Goal: Navigation & Orientation: Find specific page/section

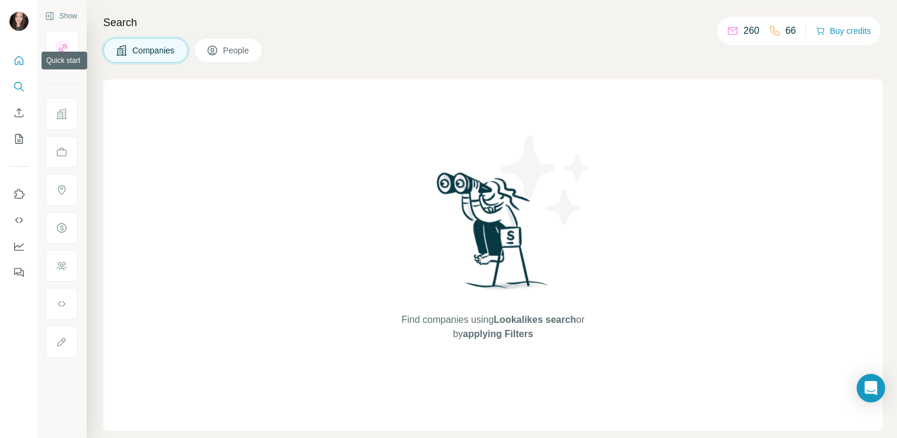
click at [16, 57] on icon "Quick start" at bounding box center [19, 61] width 12 height 12
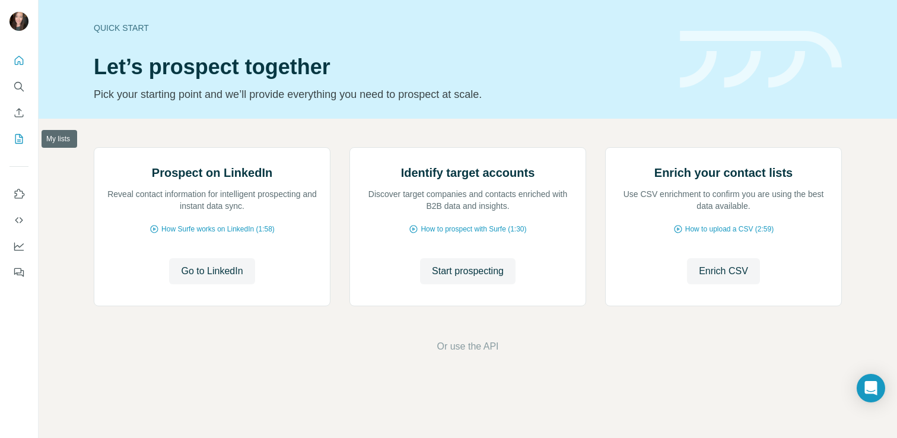
click at [19, 138] on icon "My lists" at bounding box center [19, 139] width 12 height 12
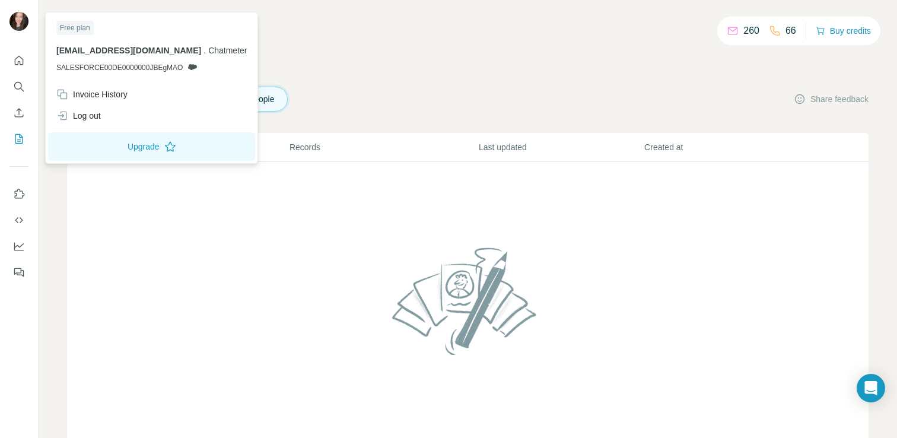
click at [14, 23] on img at bounding box center [18, 21] width 19 height 19
click at [24, 66] on button "Quick start" at bounding box center [18, 60] width 19 height 21
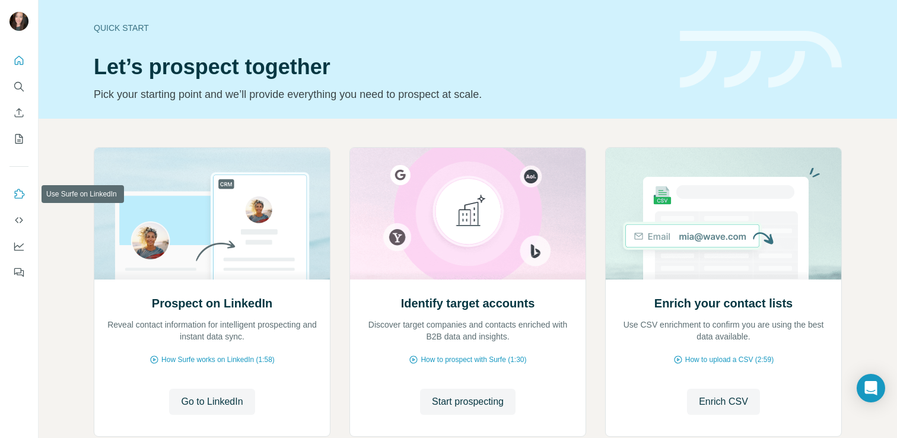
click at [20, 199] on icon "Use Surfe on LinkedIn" at bounding box center [19, 194] width 12 height 12
